Goal: Obtain resource: Download file/media

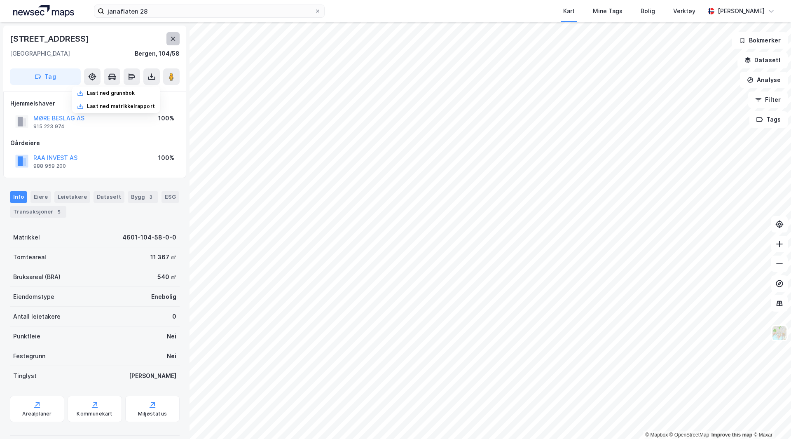
click at [173, 37] on icon at bounding box center [173, 38] width 7 height 7
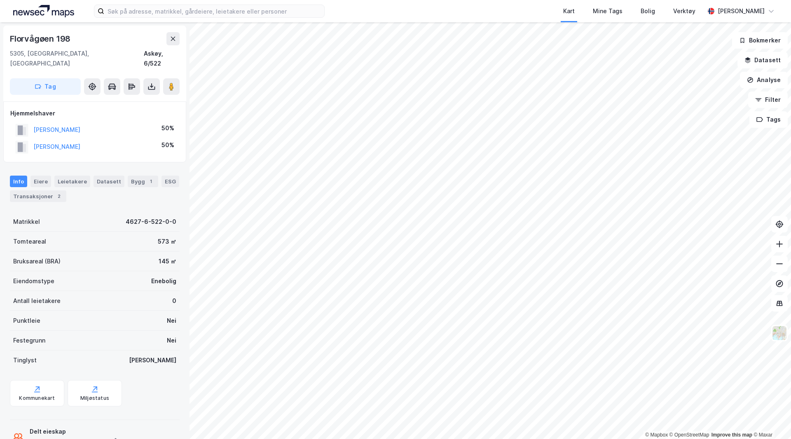
click at [468, 14] on div "Kart Mine Tags Bolig Verktøy Torkjel Valland © Mapbox © OpenStreetMap Improve t…" at bounding box center [395, 219] width 791 height 439
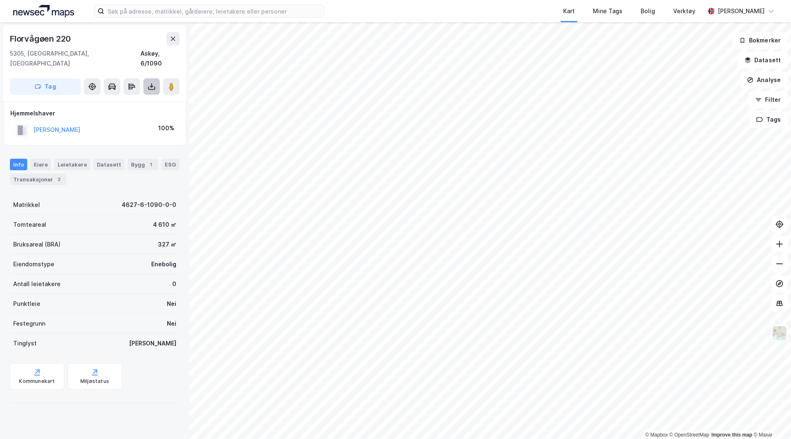
click at [147, 82] on icon at bounding box center [151, 86] width 8 height 8
click at [130, 100] on div "Last ned grunnbok" at bounding box center [111, 103] width 48 height 7
